Goal: Transaction & Acquisition: Purchase product/service

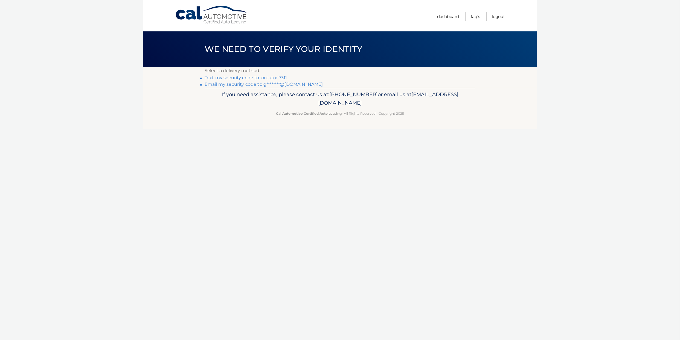
click at [214, 77] on link "Text my security code to xxx-xxx-7311" at bounding box center [245, 77] width 83 height 5
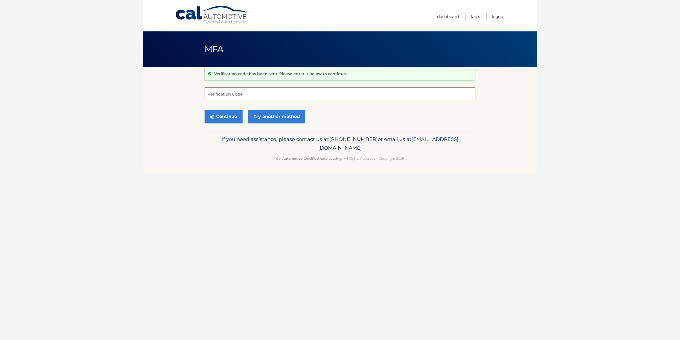
click at [224, 95] on input "Verification Code" at bounding box center [339, 94] width 271 height 14
type input "340317"
click at [230, 115] on button "Continue" at bounding box center [223, 117] width 38 height 14
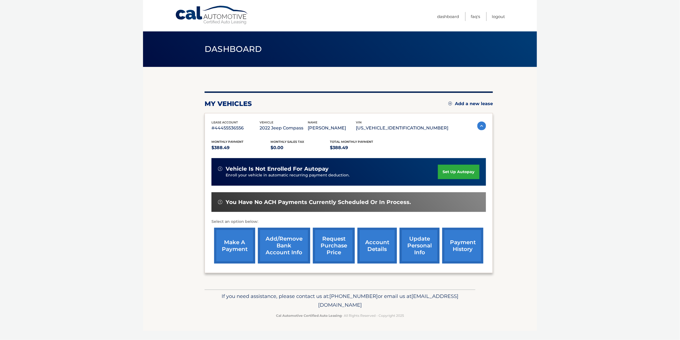
click at [240, 238] on link "make a payment" at bounding box center [234, 246] width 41 height 36
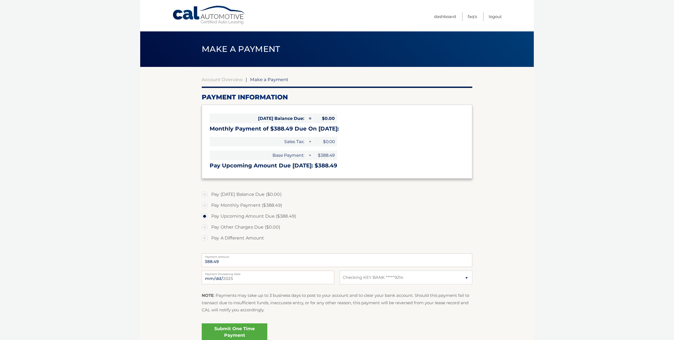
select select "Y2JkMTdhZmEtMzBiZS00NzM1LWFmZTEtYTY0YTZiZjAxMzVj"
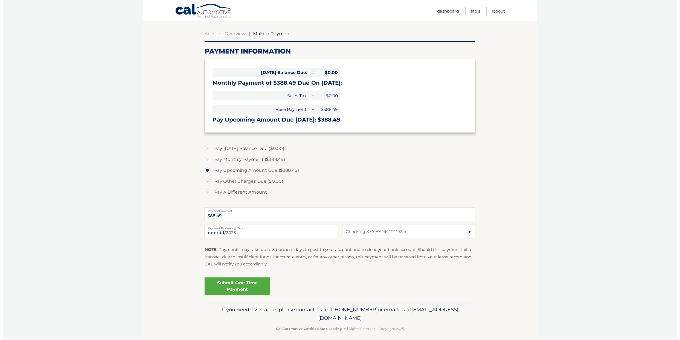
scroll to position [50, 0]
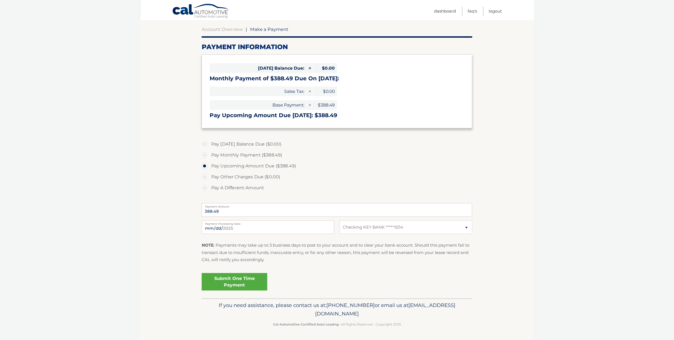
click at [247, 279] on link "Submit One Time Payment" at bounding box center [235, 281] width 66 height 17
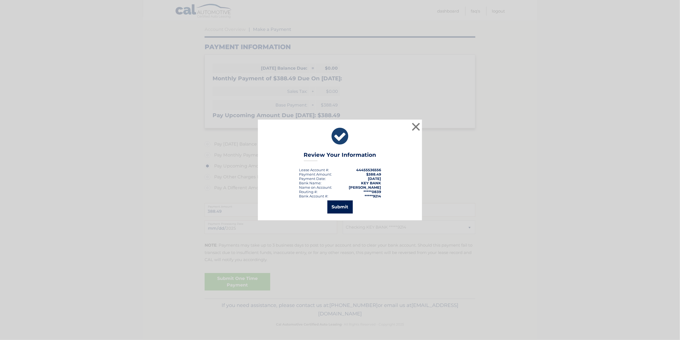
click at [340, 205] on button "Submit" at bounding box center [339, 207] width 25 height 13
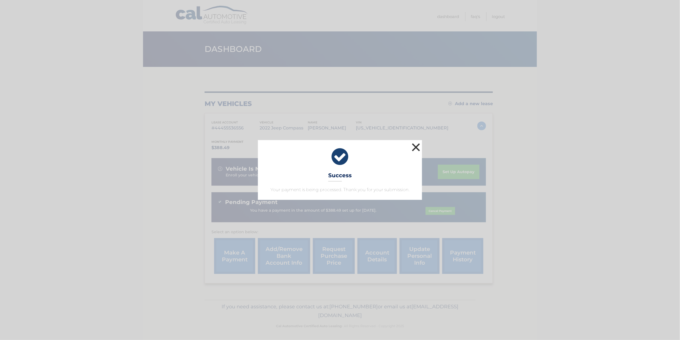
click at [413, 145] on button "×" at bounding box center [415, 147] width 11 height 11
